Goal: Transaction & Acquisition: Purchase product/service

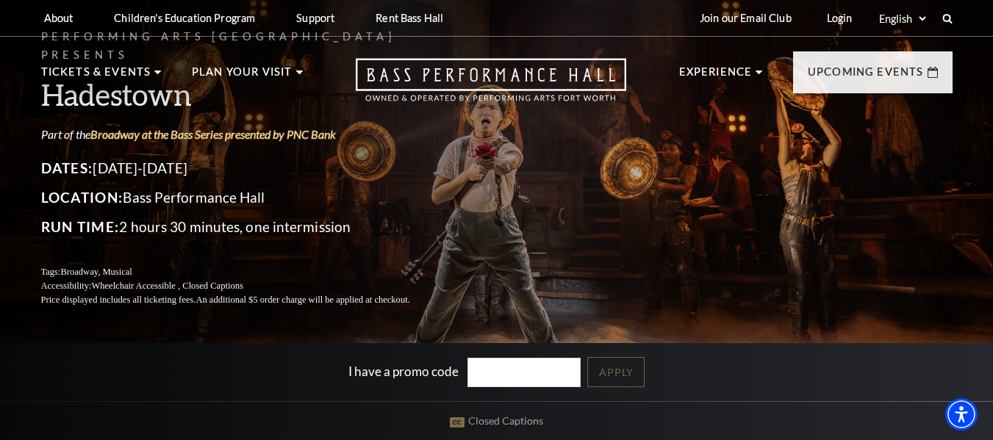
click at [675, 217] on div "Performing Arts Fort Worth Presents Hadestown Part of the Broadway at the Bass …" at bounding box center [496, 167] width 941 height 309
click at [531, 214] on div "Performing Arts Fort Worth Presents Hadestown Part of the Broadway at the Bass …" at bounding box center [496, 167] width 941 height 309
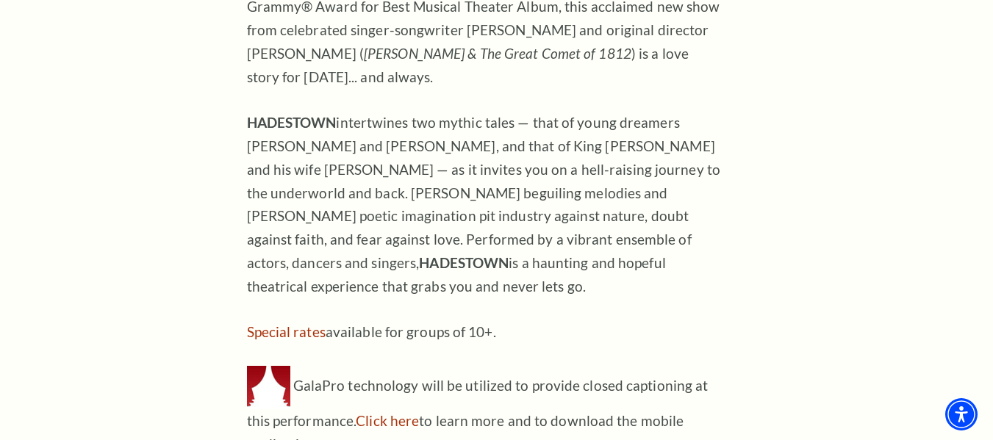
scroll to position [1213, 0]
click at [706, 323] on div "JUNE 5-7, 2026 COME SEE HOW THE WORLD COULD BE. Welcome to HADESTOWN , where a …" at bounding box center [486, 165] width 478 height 583
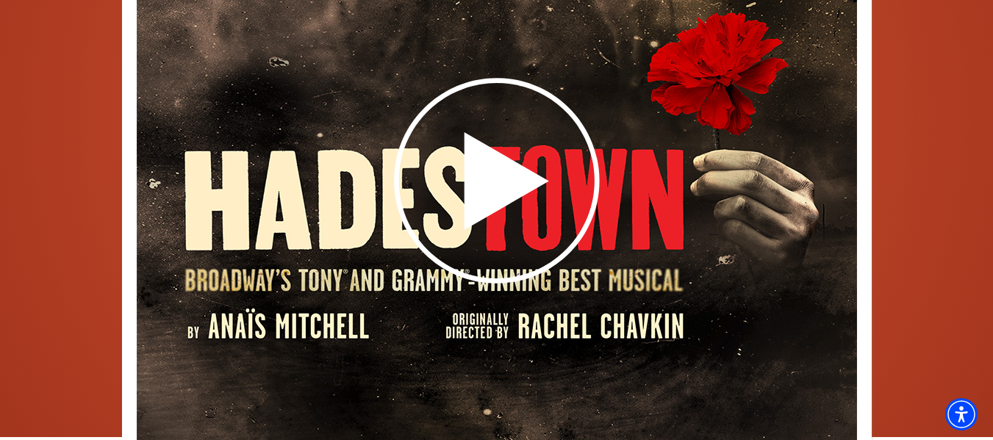
scroll to position [2159, 0]
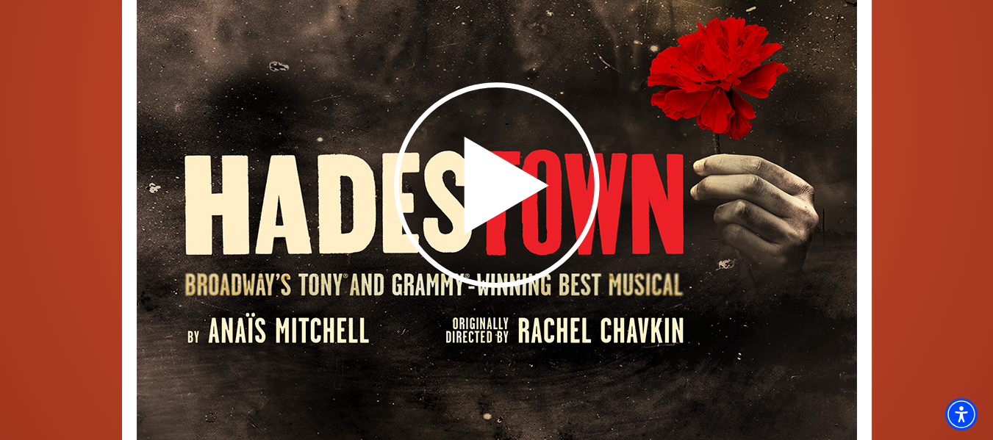
click at [930, 257] on div at bounding box center [497, 285] width 882 height 648
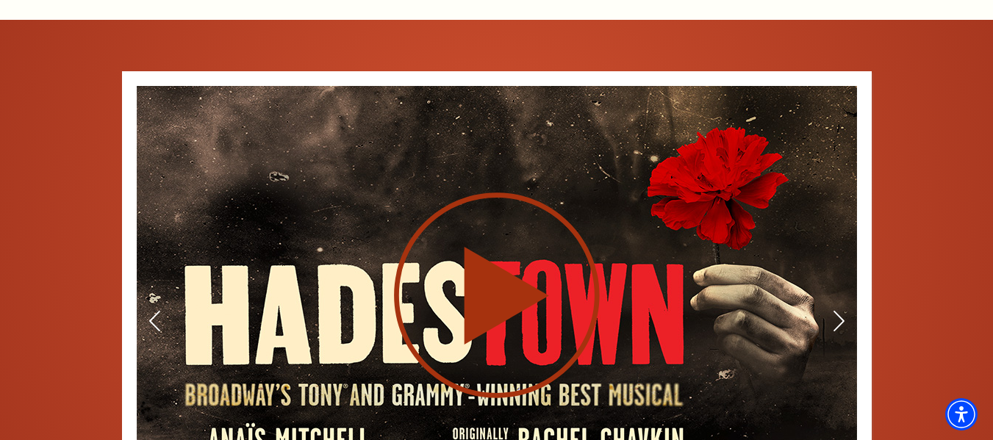
scroll to position [2048, 0]
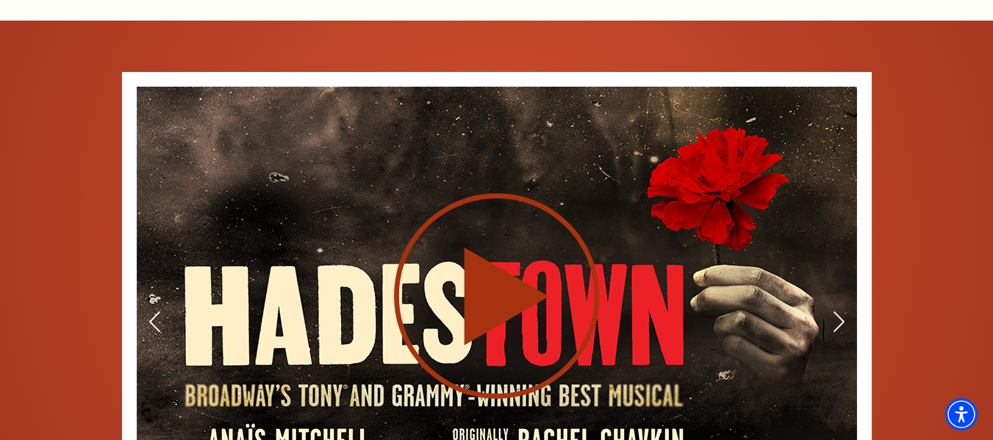
click at [669, 306] on icon at bounding box center [497, 295] width 360 height 209
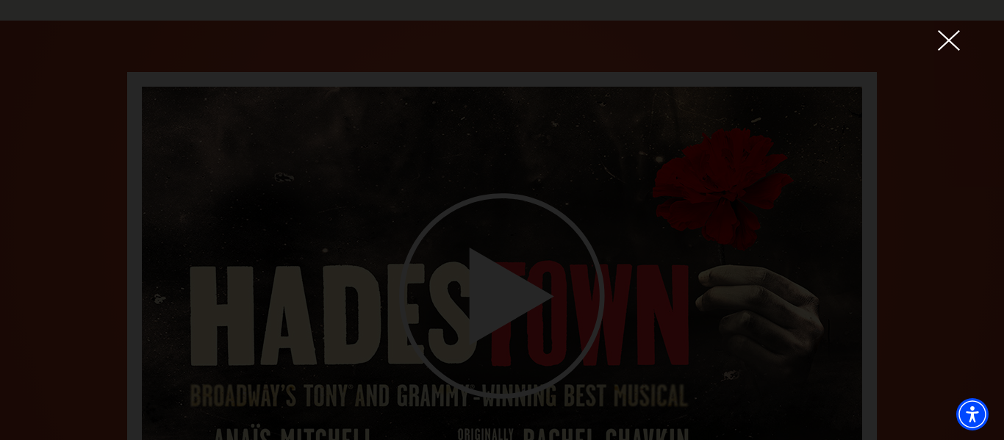
click at [885, 281] on div at bounding box center [502, 220] width 1004 height 440
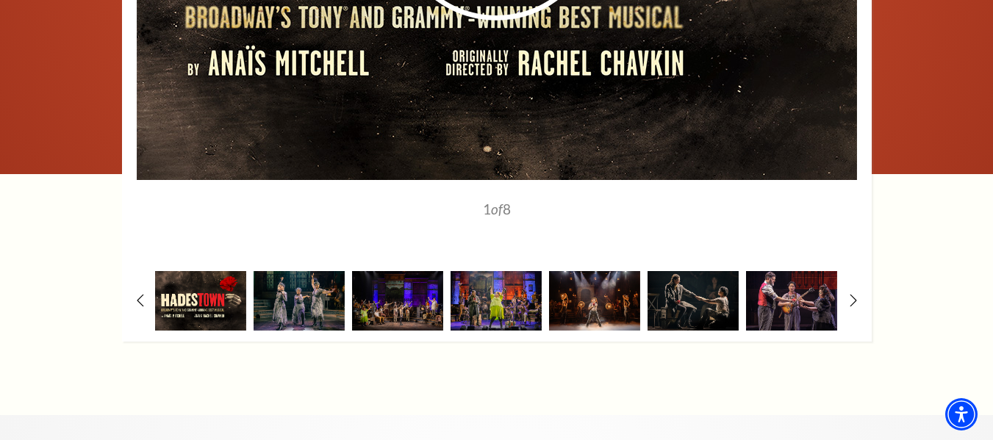
scroll to position [2448, 0]
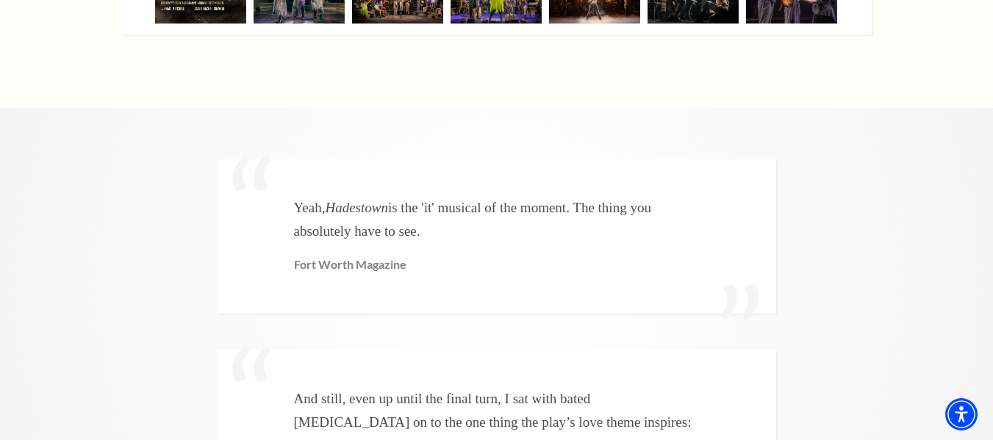
scroll to position [0, 0]
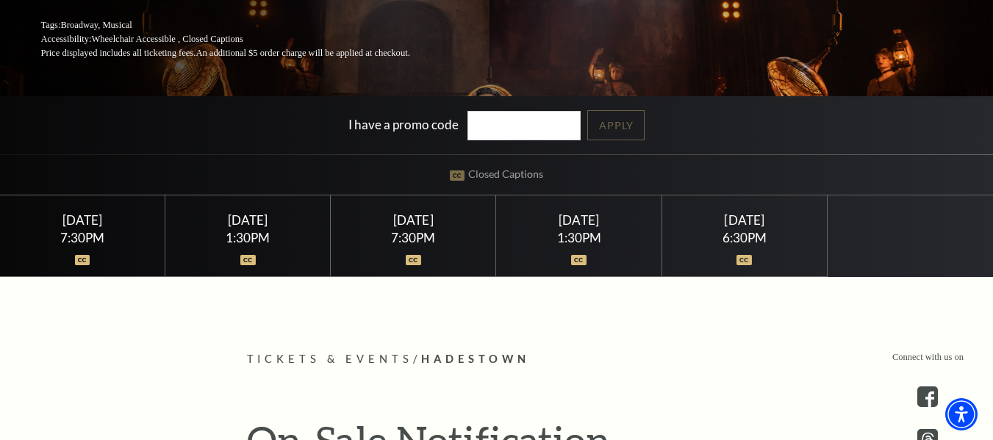
scroll to position [233, 0]
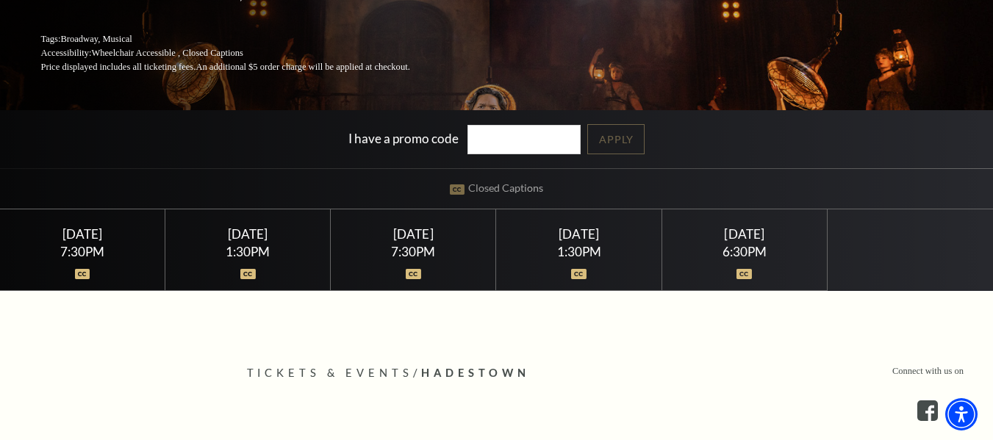
click at [462, 244] on div "Saturday June 6 7:30PM" at bounding box center [413, 250] width 165 height 82
click at [409, 270] on img at bounding box center [413, 274] width 15 height 10
click at [207, 254] on div "1:30PM" at bounding box center [248, 251] width 130 height 12
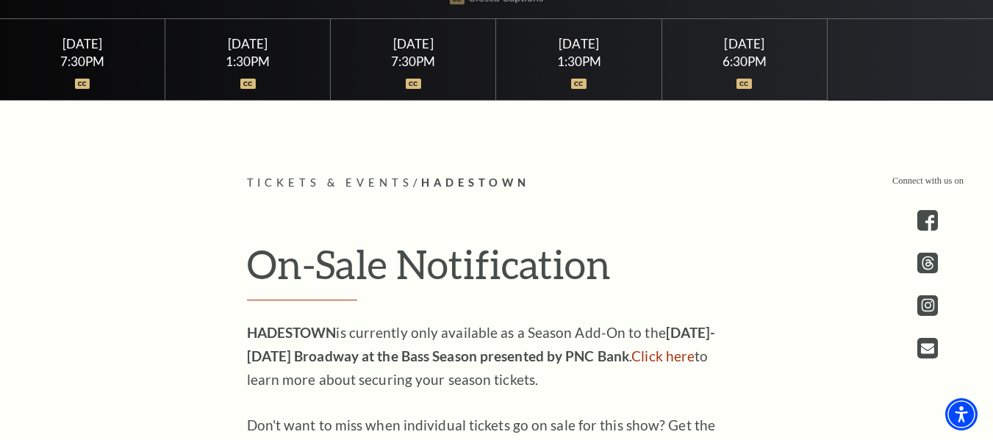
scroll to position [498, 0]
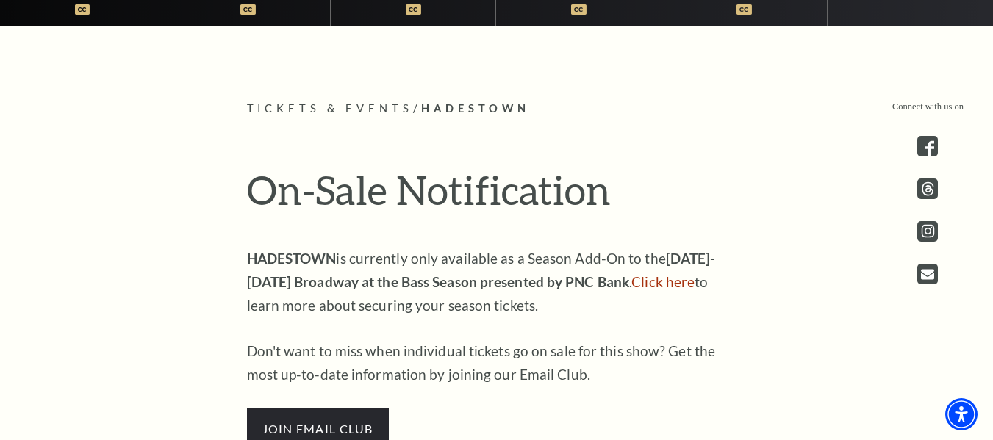
click at [587, 303] on p "HADESTOWN is currently only available as a Season Add-On to the 2025-2026 Broad…" at bounding box center [486, 282] width 478 height 71
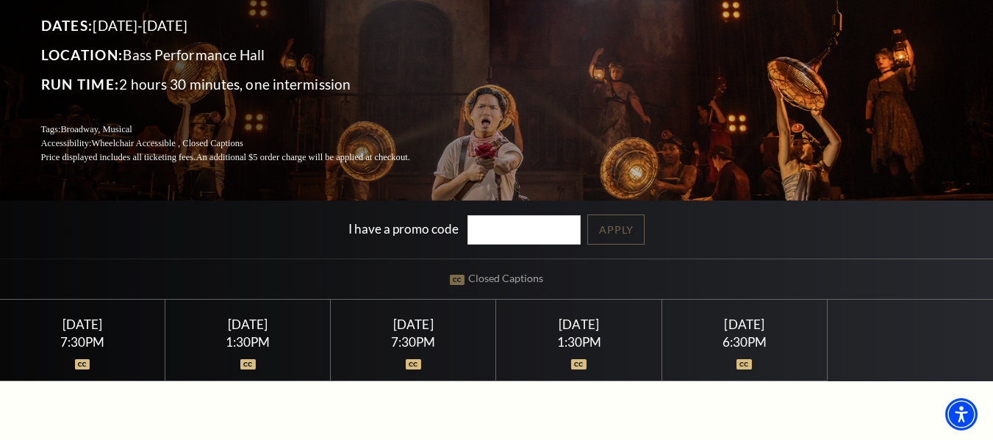
scroll to position [0, 0]
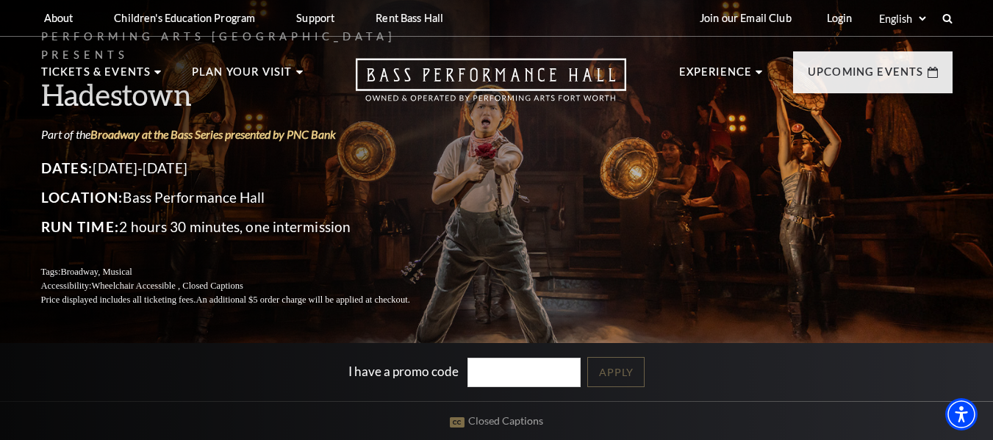
click at [775, 142] on div "Performing Arts Fort Worth Presents Hadestown Part of the Broadway at the Bass …" at bounding box center [496, 167] width 941 height 309
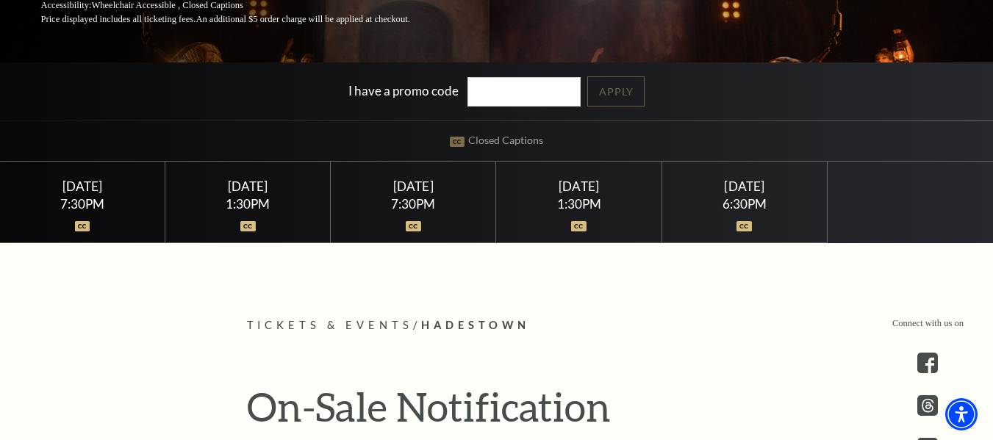
scroll to position [281, 0]
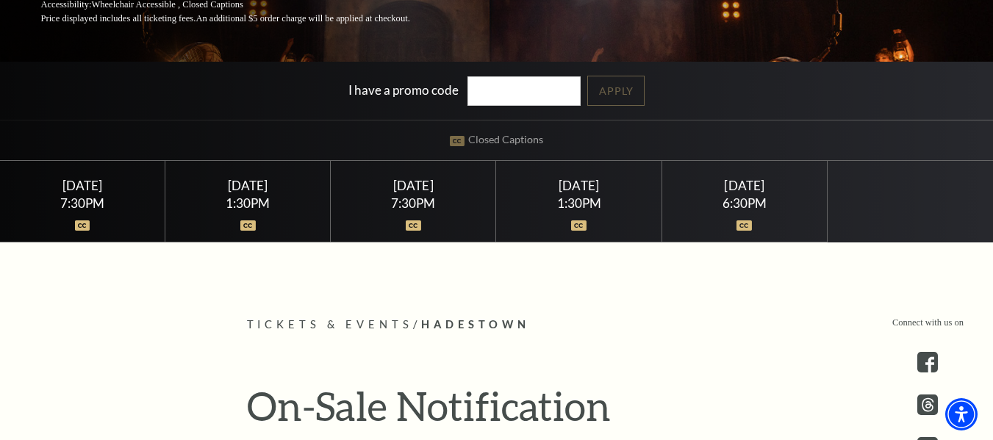
click at [786, 200] on div "6:30PM" at bounding box center [744, 203] width 130 height 12
click at [741, 184] on div "Sunday June 7" at bounding box center [744, 185] width 130 height 15
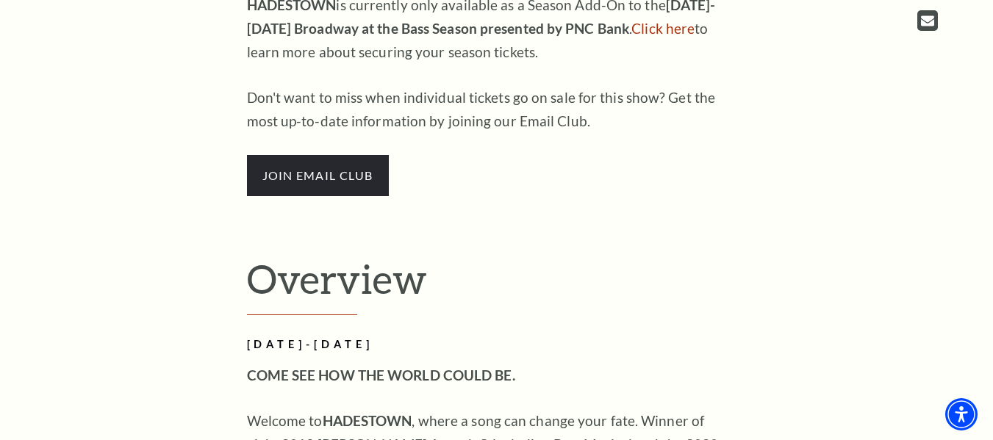
scroll to position [762, 0]
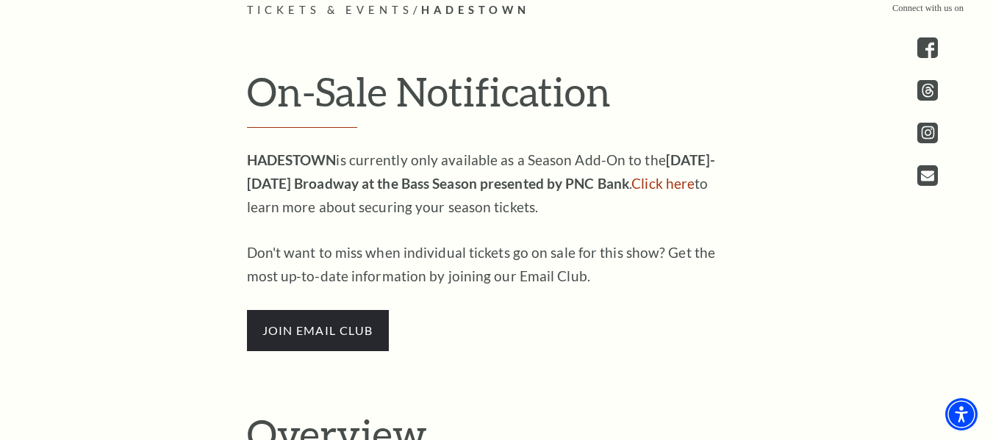
scroll to position [595, 0]
click at [648, 182] on link "Click here" at bounding box center [662, 184] width 63 height 17
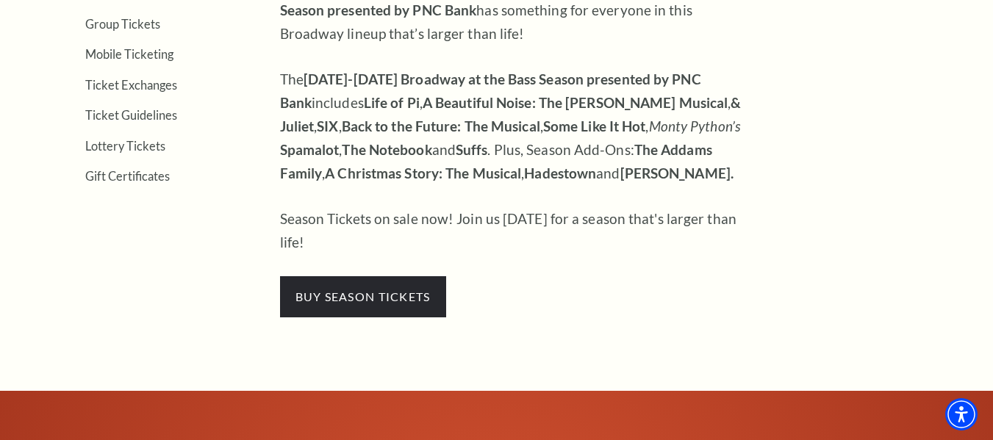
scroll to position [584, 0]
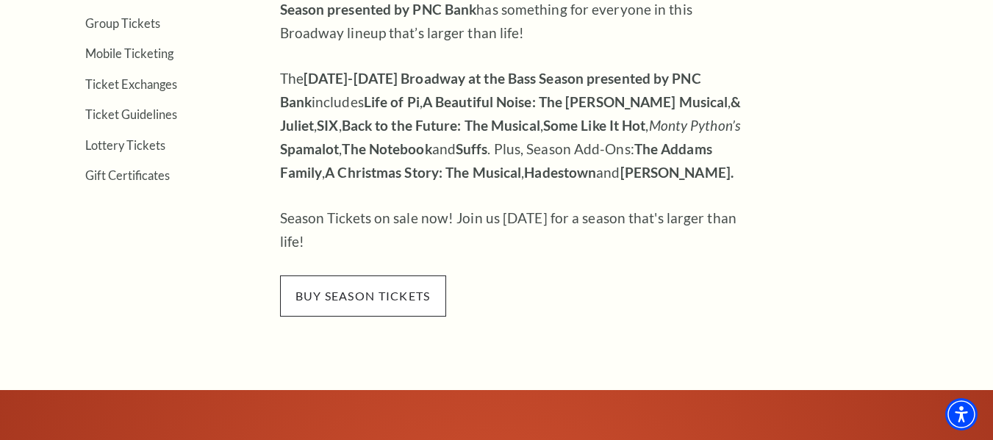
click at [345, 276] on span "buy season tickets" at bounding box center [363, 296] width 166 height 41
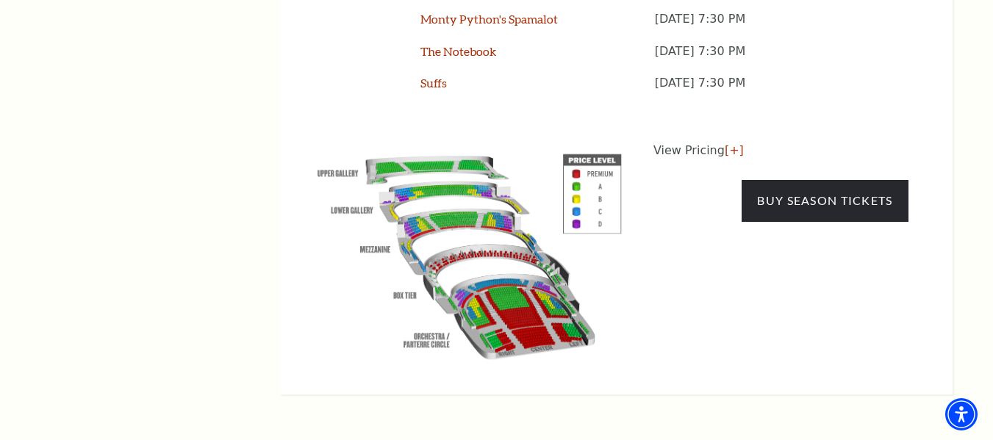
scroll to position [1211, 0]
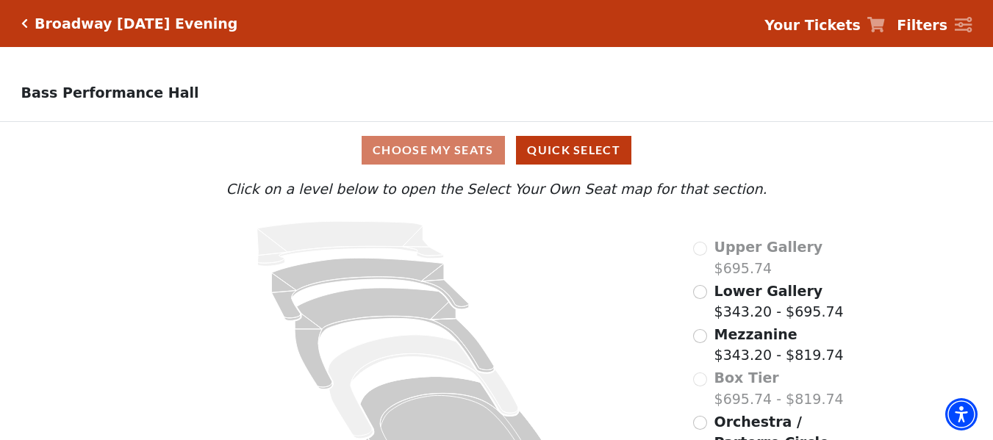
scroll to position [65, 0]
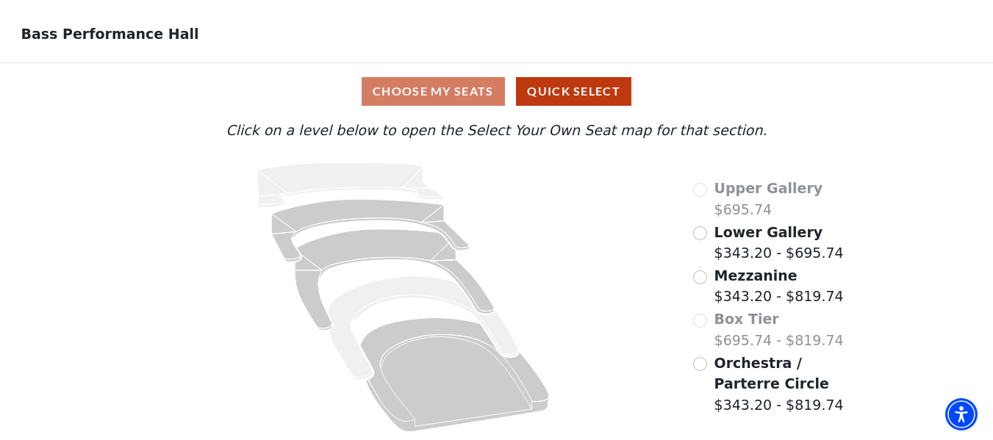
click at [764, 88] on div "Choose My Seats Quick Select" at bounding box center [496, 91] width 745 height 29
